Goal: Information Seeking & Learning: Learn about a topic

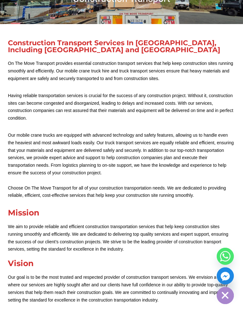
scroll to position [117, 0]
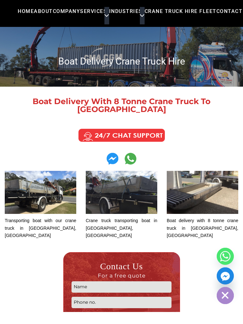
scroll to position [107, 0]
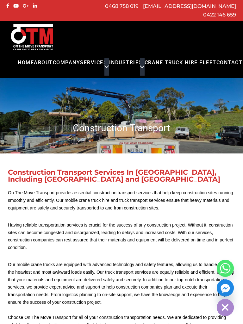
scroll to position [46, 0]
